Goal: Task Accomplishment & Management: Manage account settings

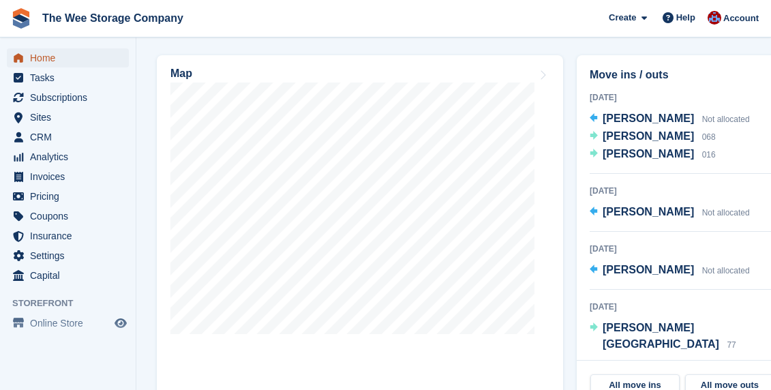
click at [50, 54] on span "Home" at bounding box center [71, 57] width 82 height 19
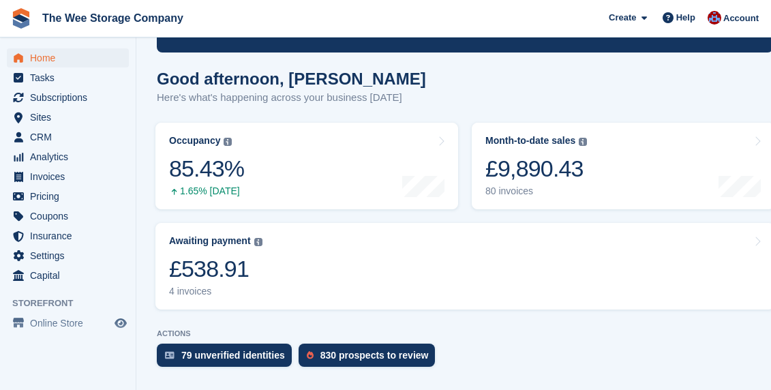
scroll to position [119, 0]
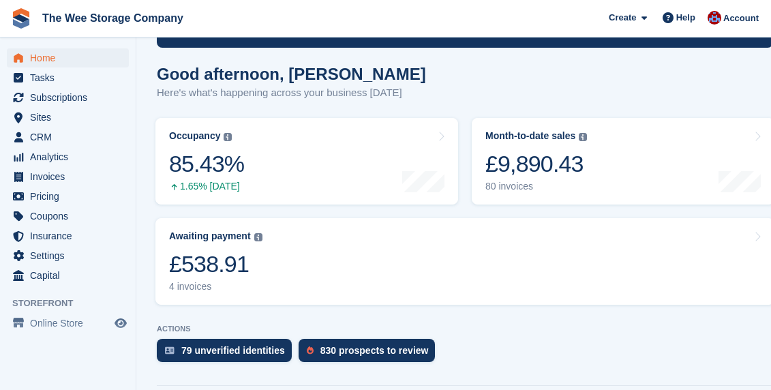
click at [346, 218] on link "Awaiting payment The total outstanding balance on all open invoices. £538.91 4 …" at bounding box center [464, 261] width 619 height 87
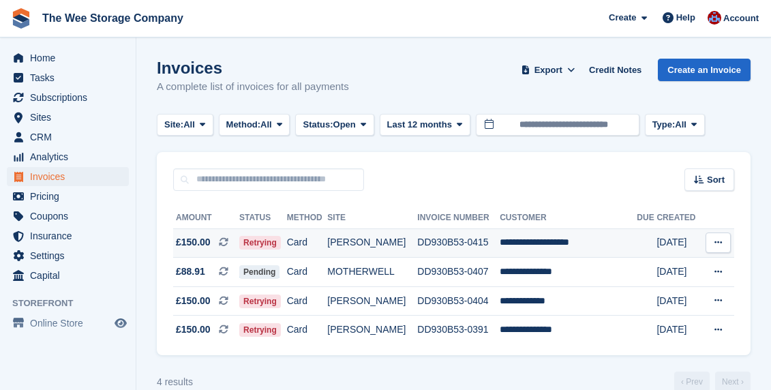
click at [353, 242] on td "[PERSON_NAME]" at bounding box center [372, 242] width 90 height 29
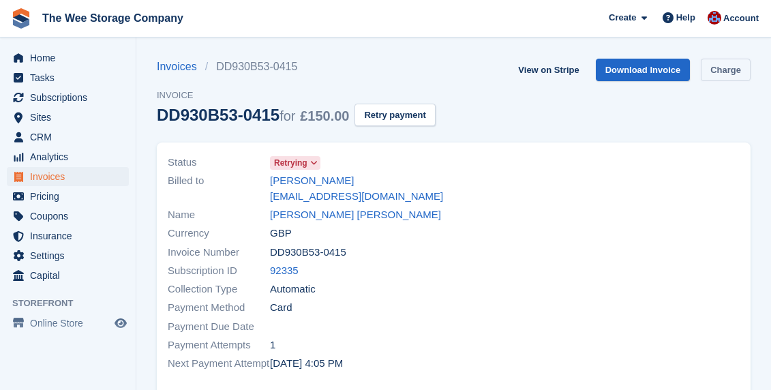
click at [733, 72] on link "Charge" at bounding box center [726, 70] width 50 height 23
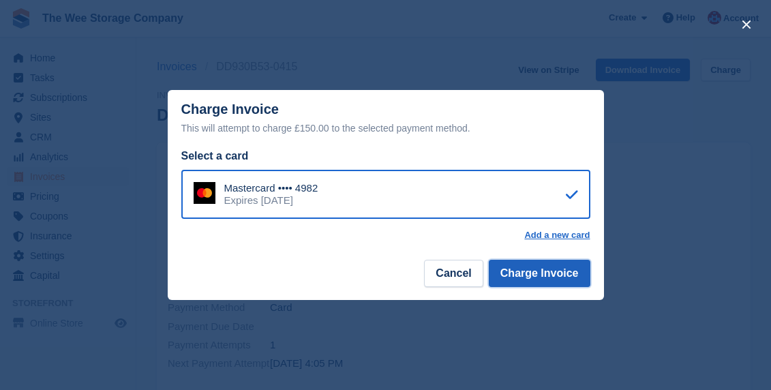
click at [544, 280] on button "Charge Invoice" at bounding box center [540, 273] width 102 height 27
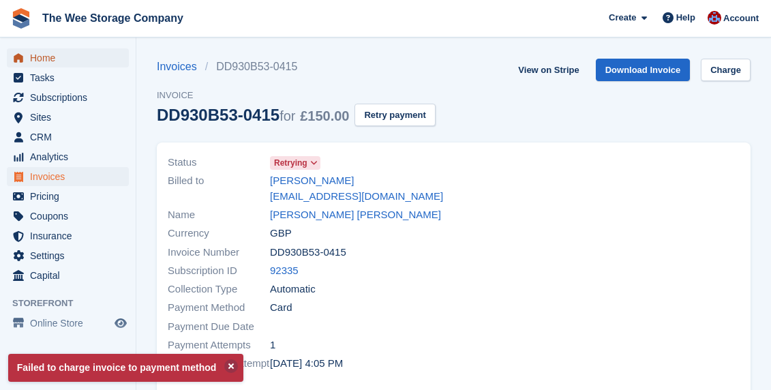
click at [49, 59] on span "Home" at bounding box center [71, 57] width 82 height 19
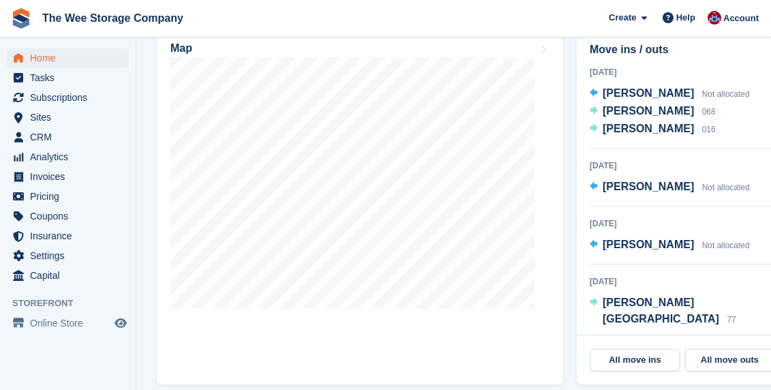
scroll to position [541, 0]
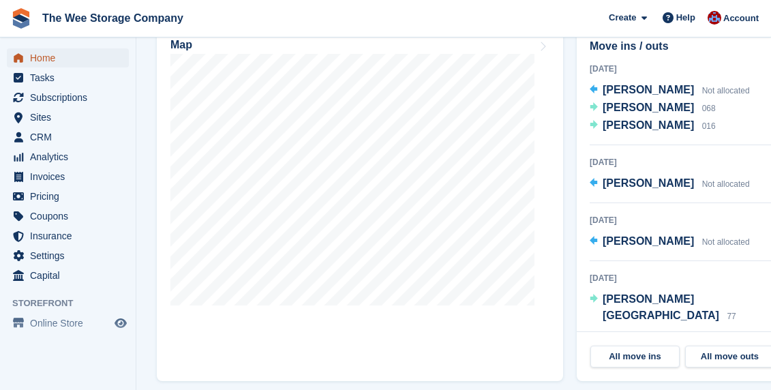
click at [20, 64] on span "menu" at bounding box center [18, 58] width 16 height 16
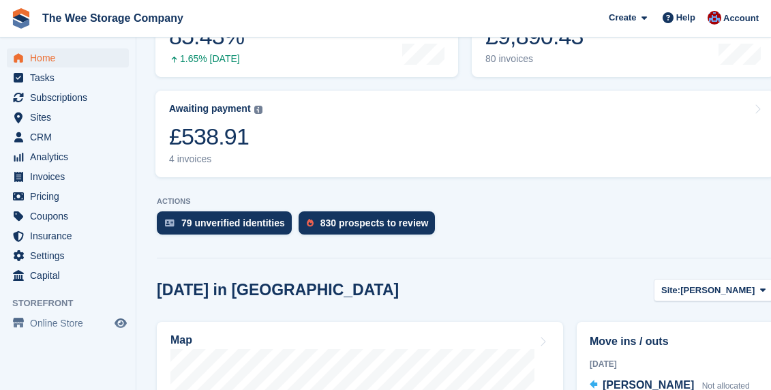
scroll to position [244, 0]
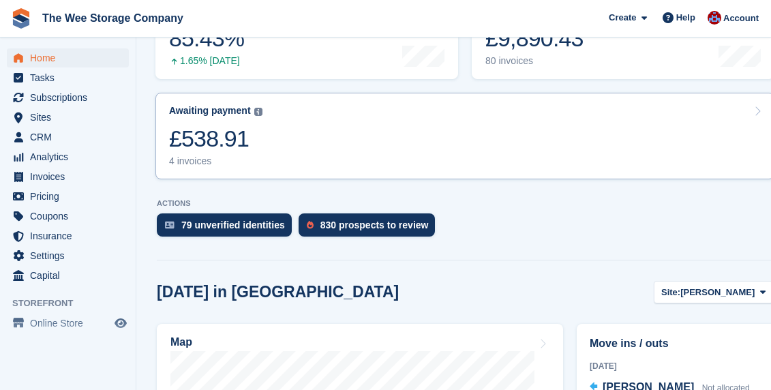
click at [329, 113] on link "Awaiting payment The total outstanding balance on all open invoices. £538.91 4 …" at bounding box center [464, 136] width 619 height 87
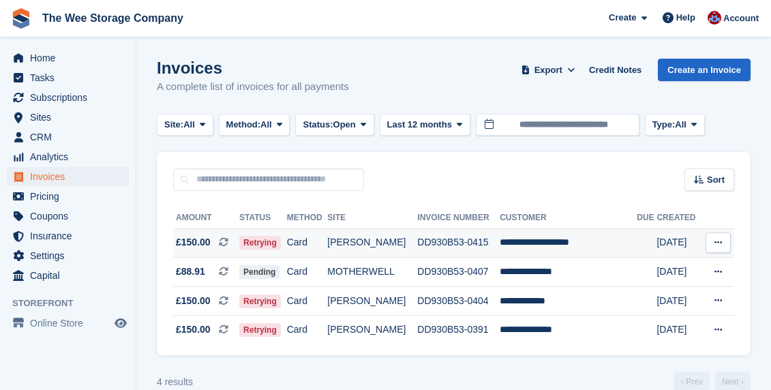
click at [500, 242] on td "DD930B53-0415" at bounding box center [458, 242] width 83 height 29
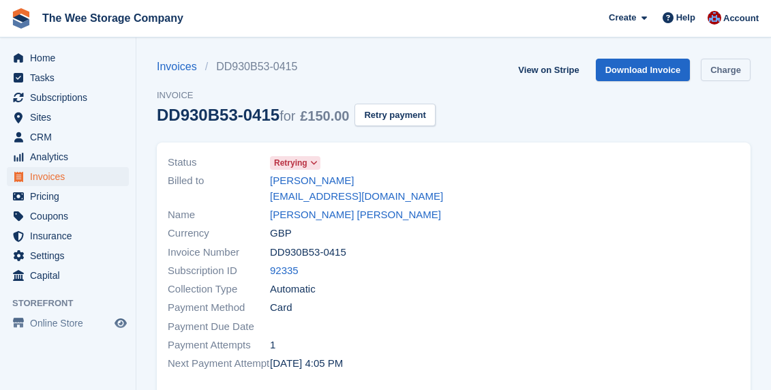
click at [724, 75] on link "Charge" at bounding box center [726, 70] width 50 height 23
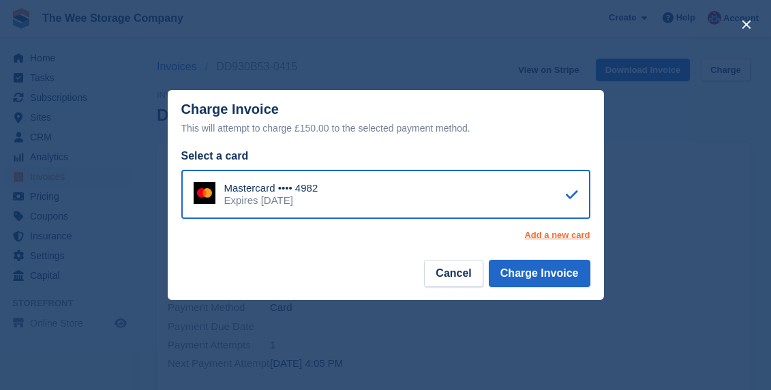
click at [559, 232] on link "Add a new card" at bounding box center [556, 235] width 65 height 11
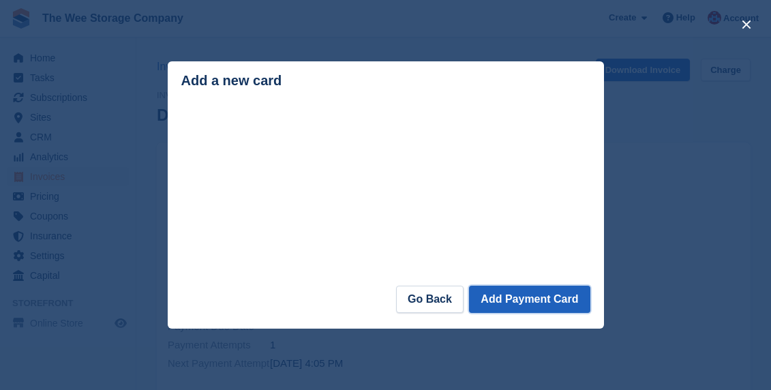
click at [514, 308] on button "Add Payment Card" at bounding box center [529, 299] width 121 height 27
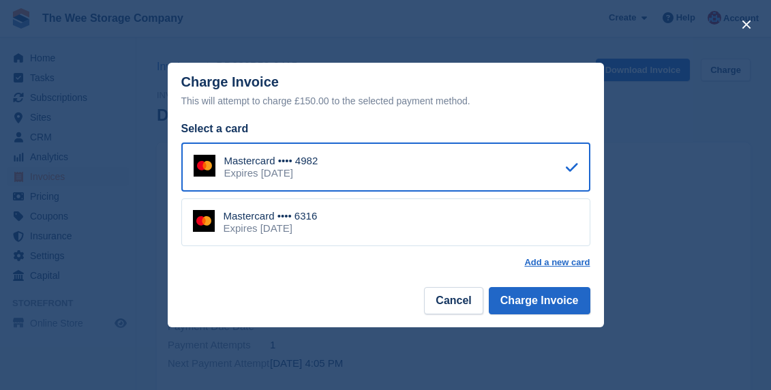
click at [387, 228] on div "Mastercard •••• 6316 Expires March 2029" at bounding box center [385, 222] width 409 height 48
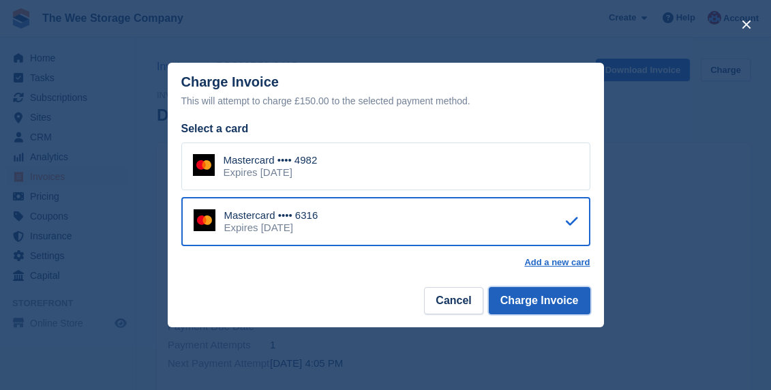
click at [554, 301] on button "Charge Invoice" at bounding box center [540, 300] width 102 height 27
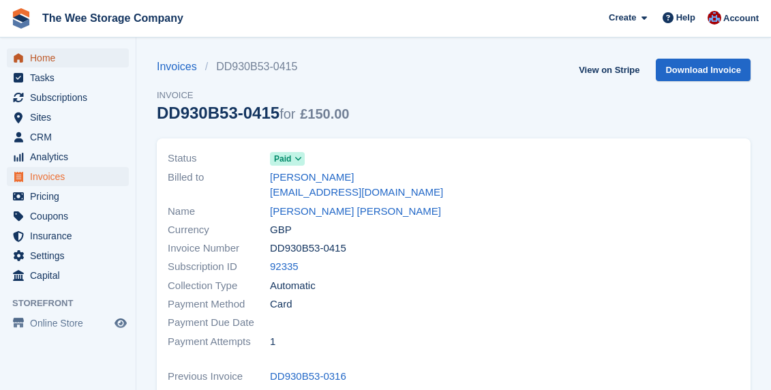
click at [53, 55] on span "Home" at bounding box center [71, 57] width 82 height 19
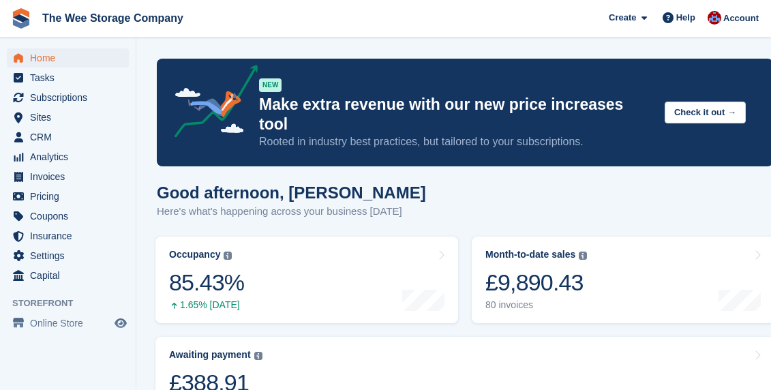
click at [475, 195] on div "Good afternoon, [PERSON_NAME] Here's what's happening across your business [DAT…" at bounding box center [465, 209] width 617 height 53
click at [70, 61] on span "Home" at bounding box center [71, 57] width 82 height 19
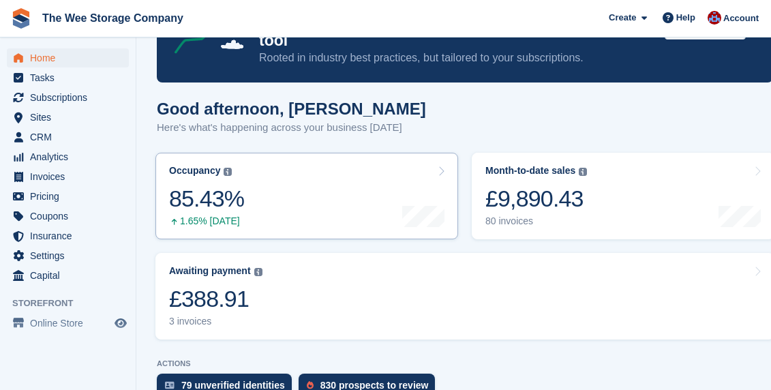
scroll to position [88, 0]
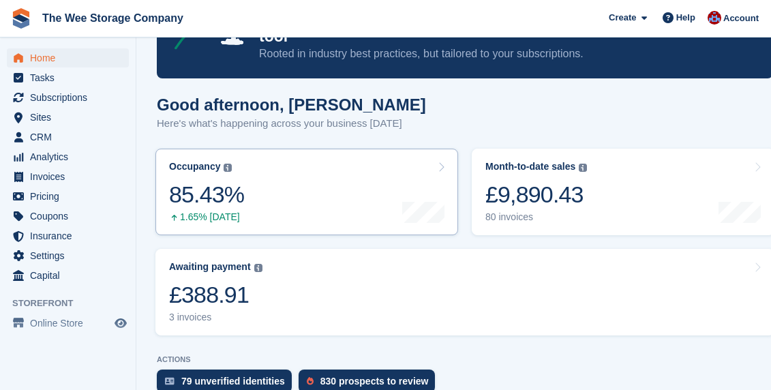
click at [428, 258] on link "Awaiting payment The total outstanding balance on all open invoices. £388.91 3 …" at bounding box center [464, 292] width 619 height 87
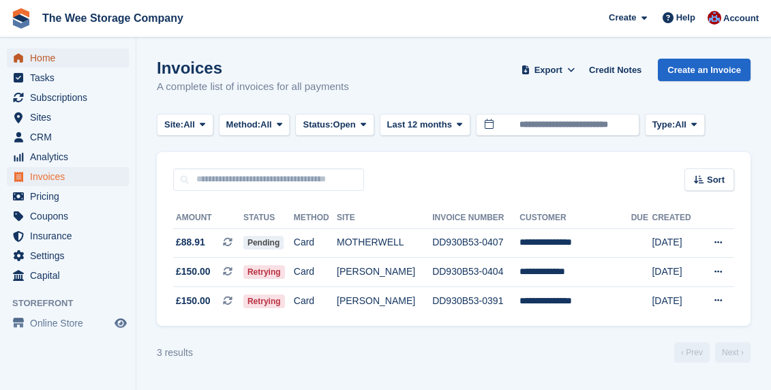
click at [53, 57] on span "Home" at bounding box center [71, 57] width 82 height 19
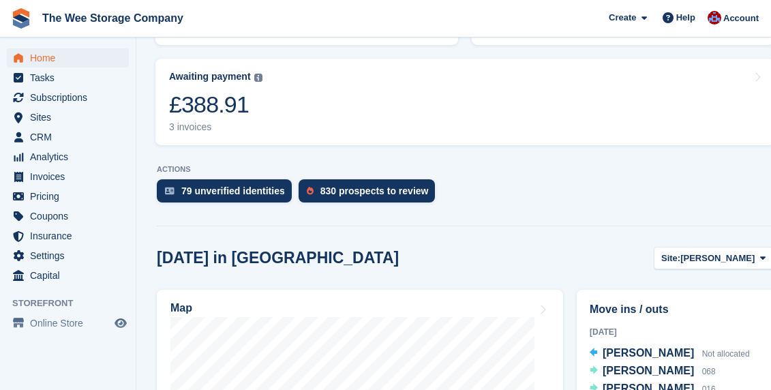
scroll to position [280, 0]
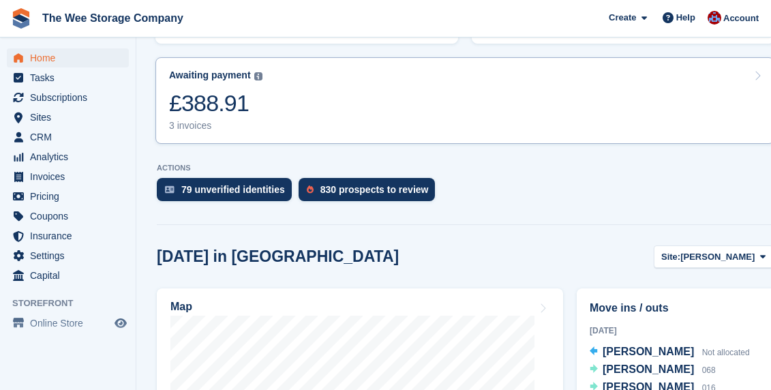
click at [294, 95] on link "Awaiting payment The total outstanding balance on all open invoices. £388.91 3 …" at bounding box center [464, 100] width 619 height 87
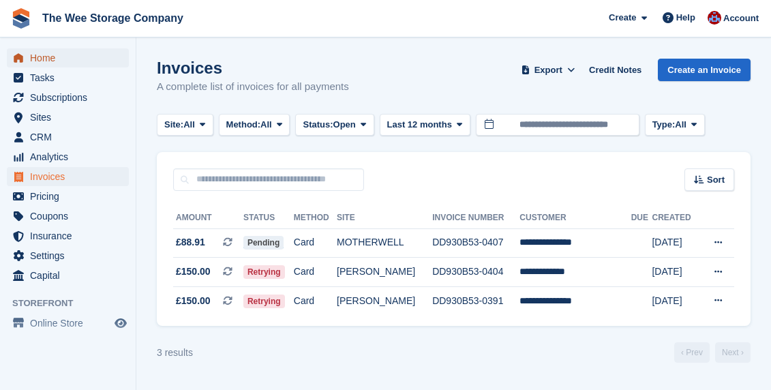
click at [50, 52] on span "Home" at bounding box center [71, 57] width 82 height 19
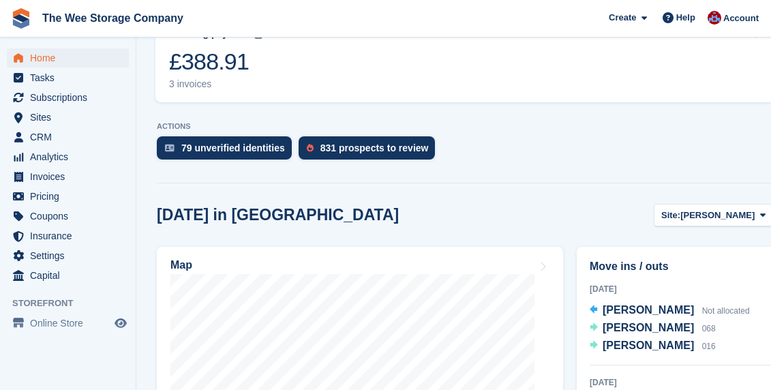
scroll to position [343, 0]
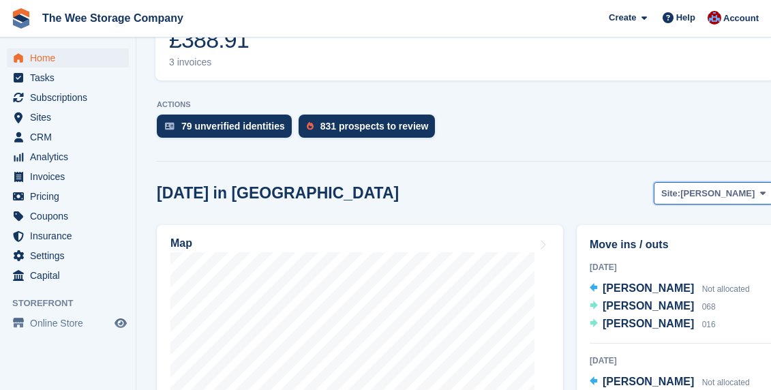
click at [718, 187] on span "[PERSON_NAME]" at bounding box center [718, 194] width 74 height 14
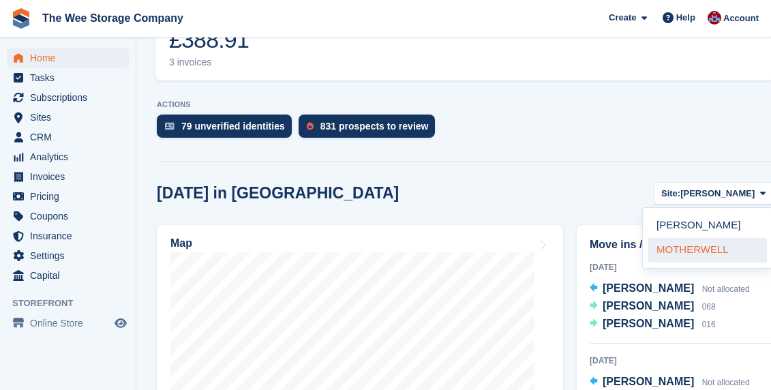
click at [698, 238] on link "MOTHERWELL" at bounding box center [708, 250] width 119 height 25
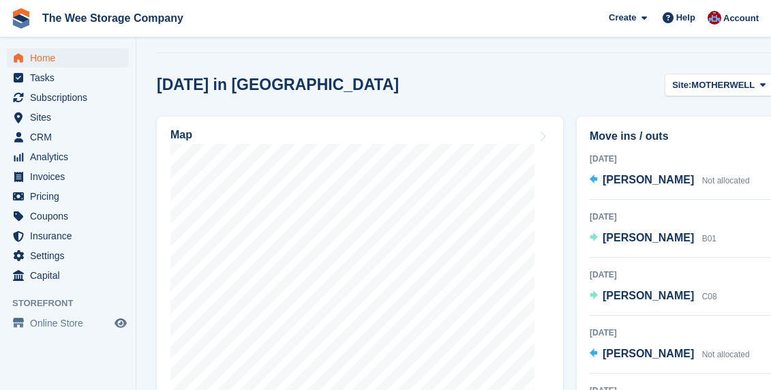
scroll to position [453, 0]
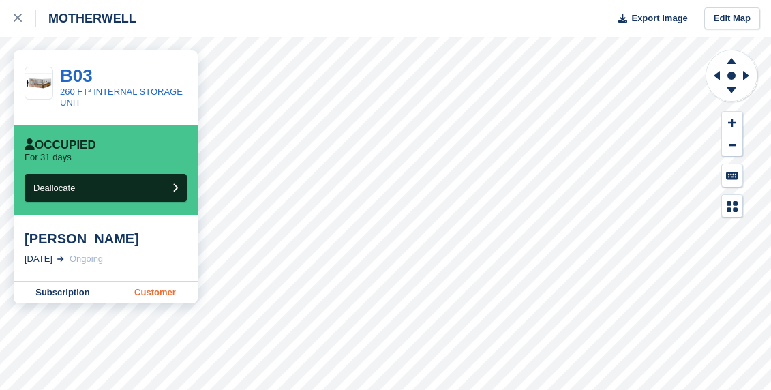
click at [149, 284] on link "Customer" at bounding box center [155, 293] width 85 height 22
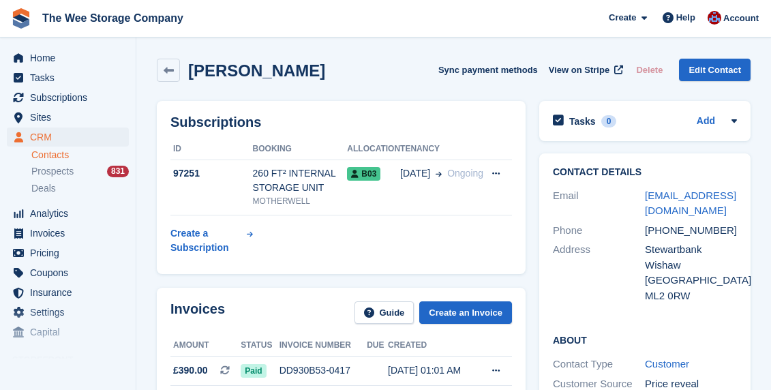
drag, startPoint x: 724, startPoint y: 215, endPoint x: 636, endPoint y: 208, distance: 88.2
click at [636, 208] on div "Email technomageindustries@gmail.com" at bounding box center [645, 203] width 184 height 35
copy div "technomageindustries@gmail.com"
click at [50, 55] on span "Home" at bounding box center [71, 57] width 82 height 19
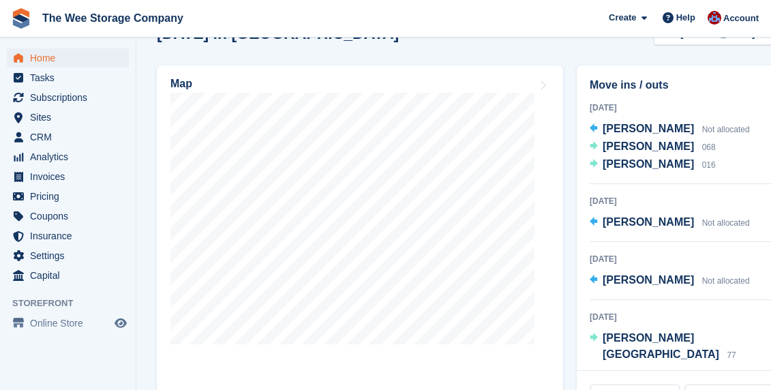
scroll to position [498, 0]
